Goal: Task Accomplishment & Management: Manage account settings

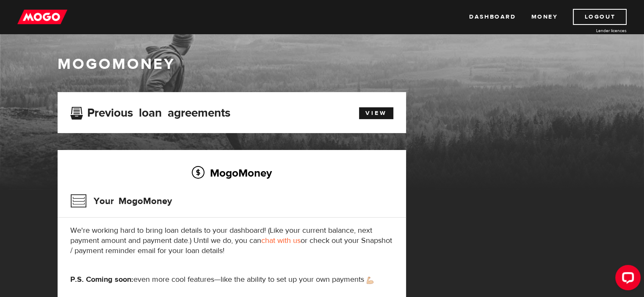
scroll to position [85, 0]
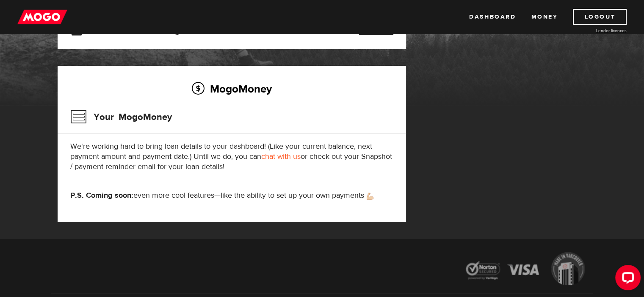
click at [291, 157] on link "chat with us" at bounding box center [280, 157] width 39 height 10
click at [602, 13] on link "Logout" at bounding box center [600, 17] width 54 height 16
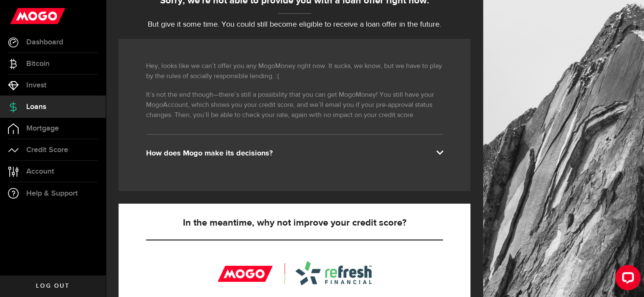
scroll to position [59, 0]
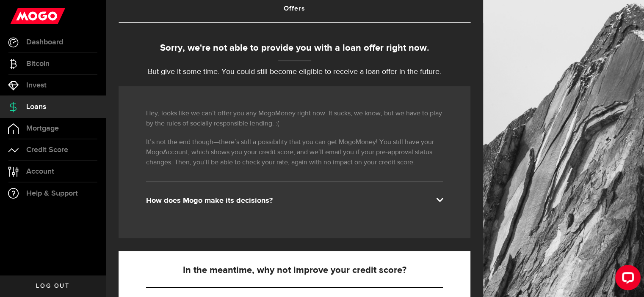
click at [52, 287] on span "Log out" at bounding box center [52, 287] width 33 height 6
